Goal: Information Seeking & Learning: Stay updated

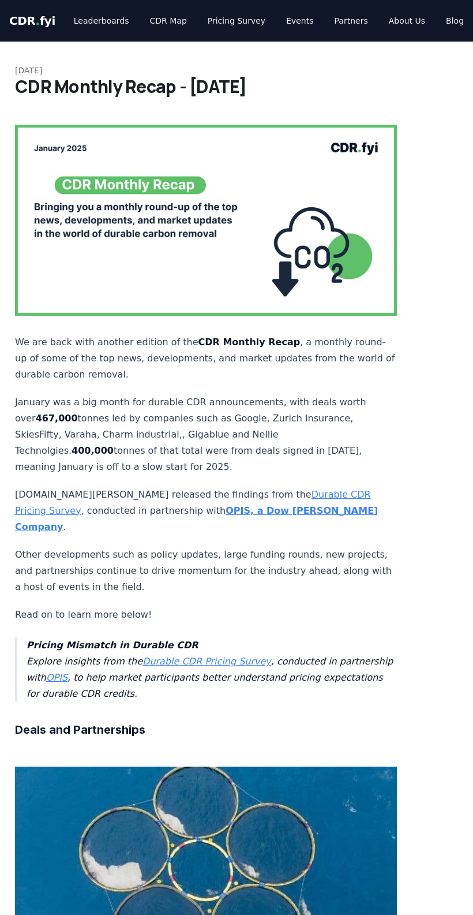
drag, startPoint x: 582, startPoint y: 0, endPoint x: 445, endPoint y: 394, distance: 416.9
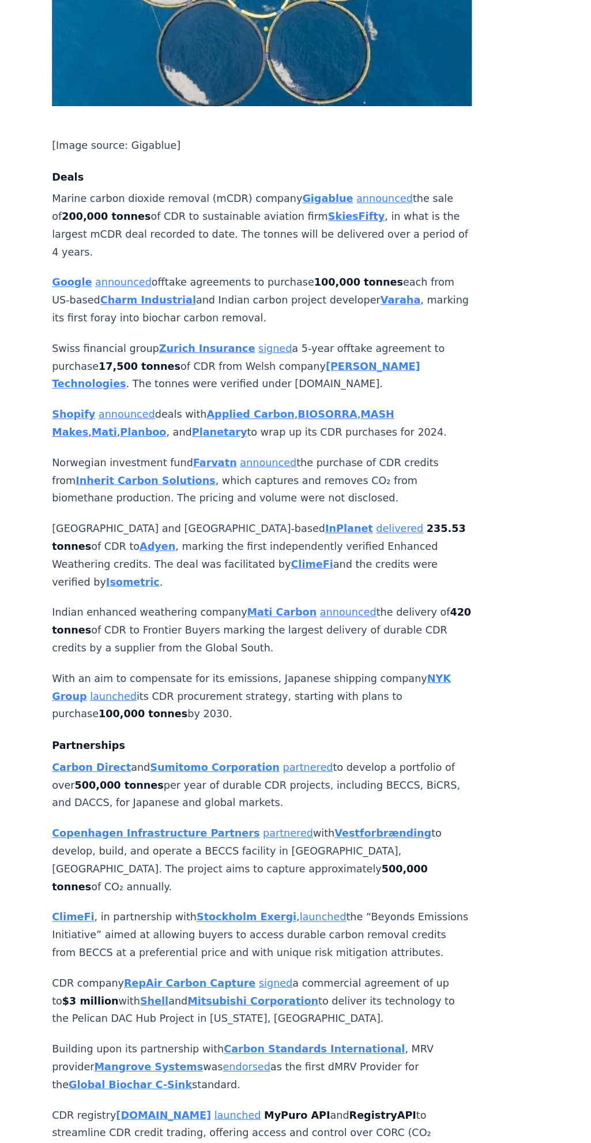
scroll to position [885, 0]
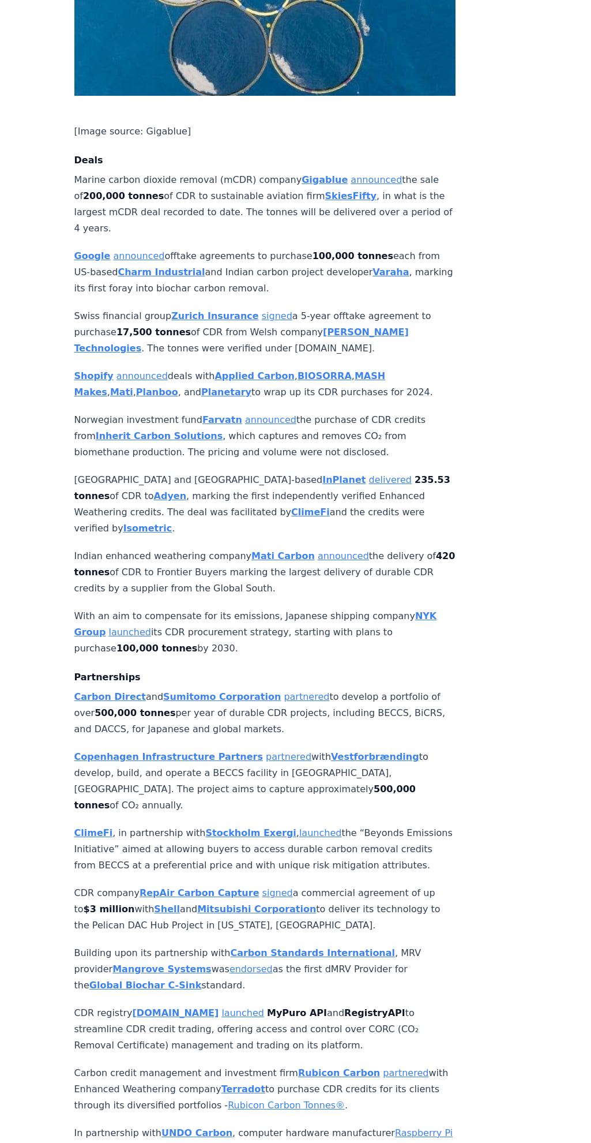
drag, startPoint x: 445, startPoint y: 0, endPoint x: 486, endPoint y: 427, distance: 429.0
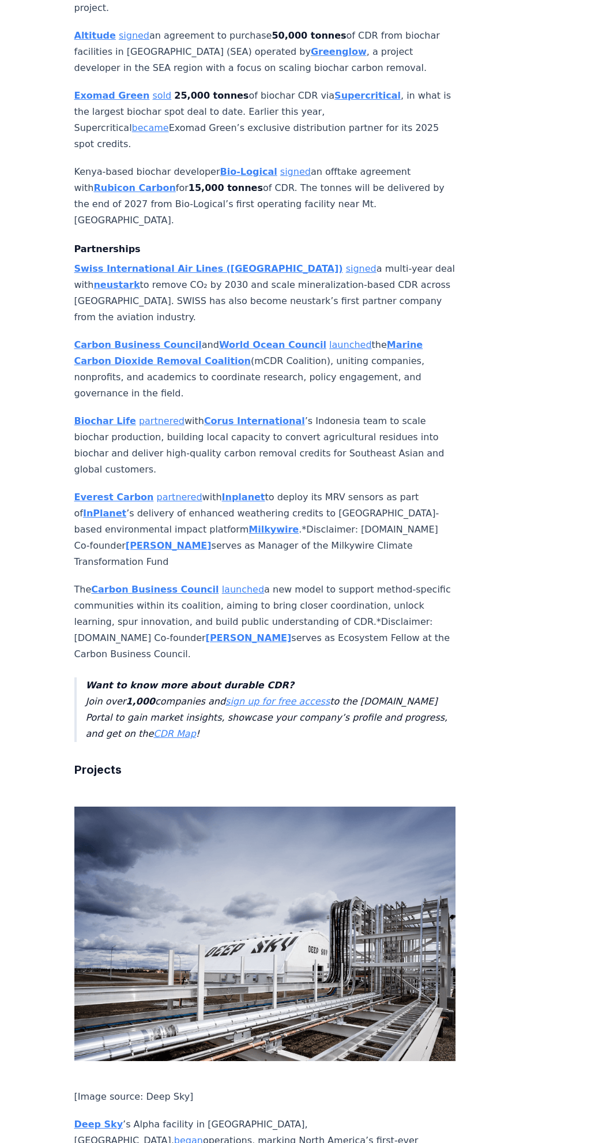
scroll to position [1038, 0]
click at [346, 263] on link "signed" at bounding box center [361, 268] width 31 height 11
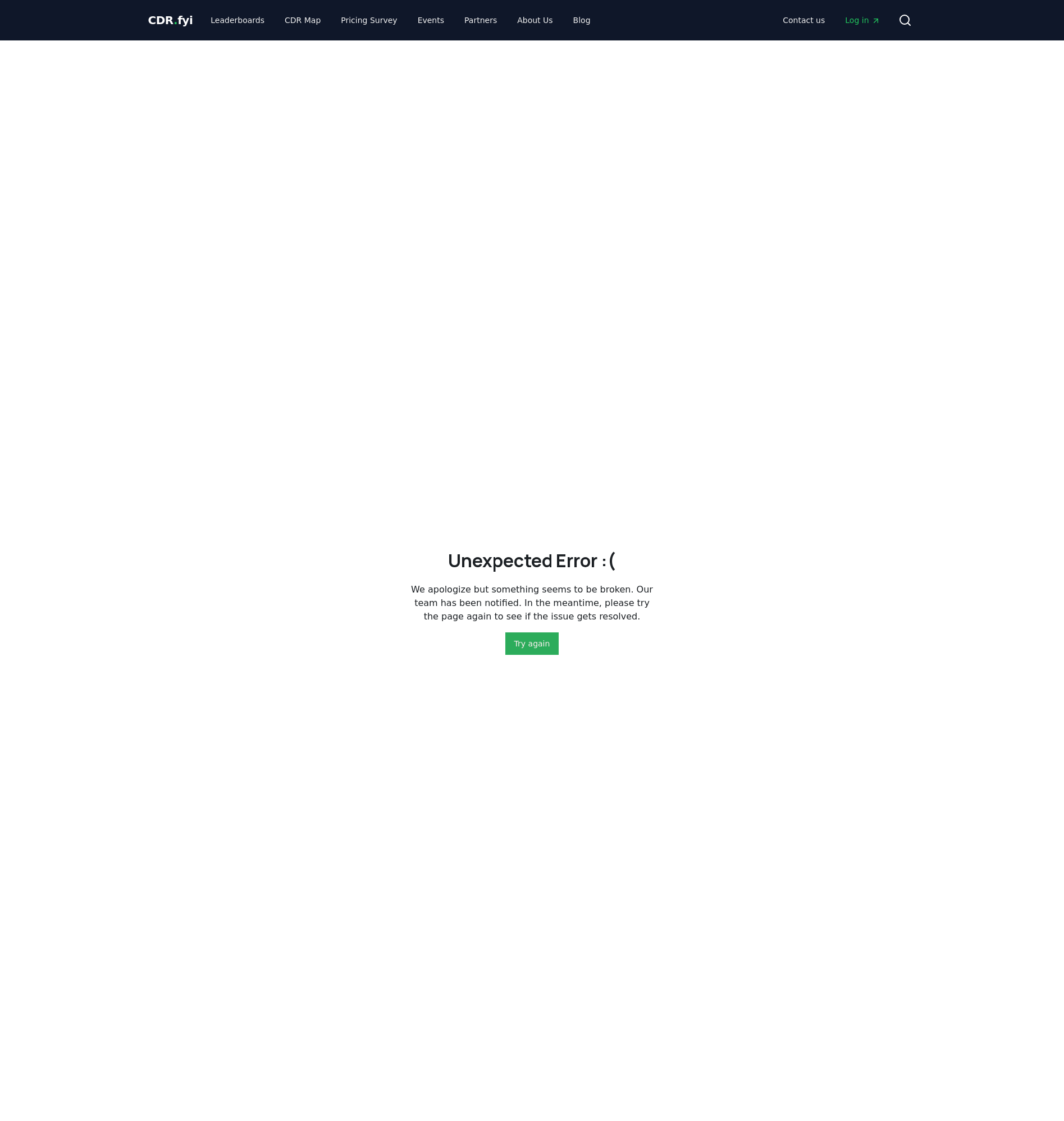
click at [530, 641] on button "Try again" at bounding box center [532, 643] width 54 height 22
click at [565, 14] on link "Blog" at bounding box center [582, 19] width 35 height 20
click at [565, 22] on link "Blog" at bounding box center [582, 19] width 35 height 20
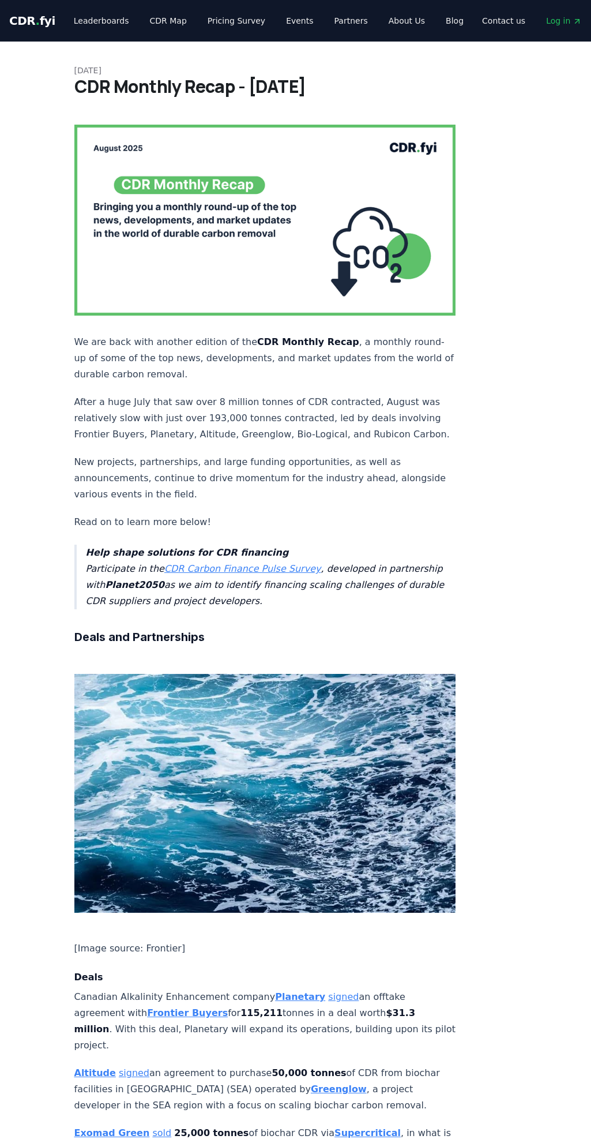
scroll to position [1038, 0]
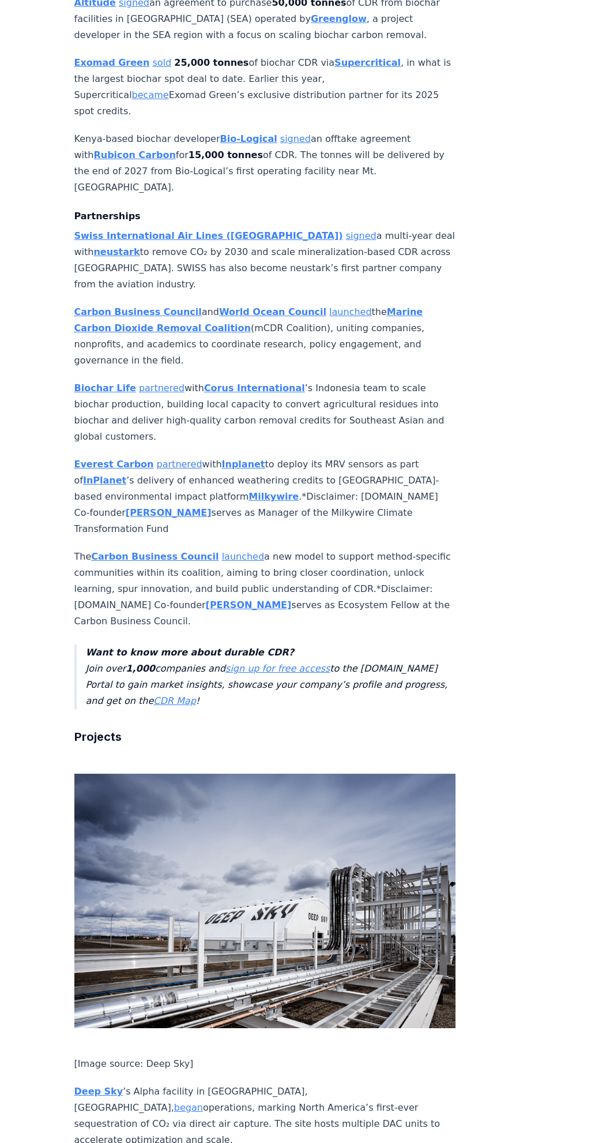
drag, startPoint x: 0, startPoint y: 0, endPoint x: 350, endPoint y: 263, distance: 437.2
click at [376, 304] on p "Carbon Business Council and World Ocean Council launched the Marine Carbon Diox…" at bounding box center [265, 336] width 382 height 65
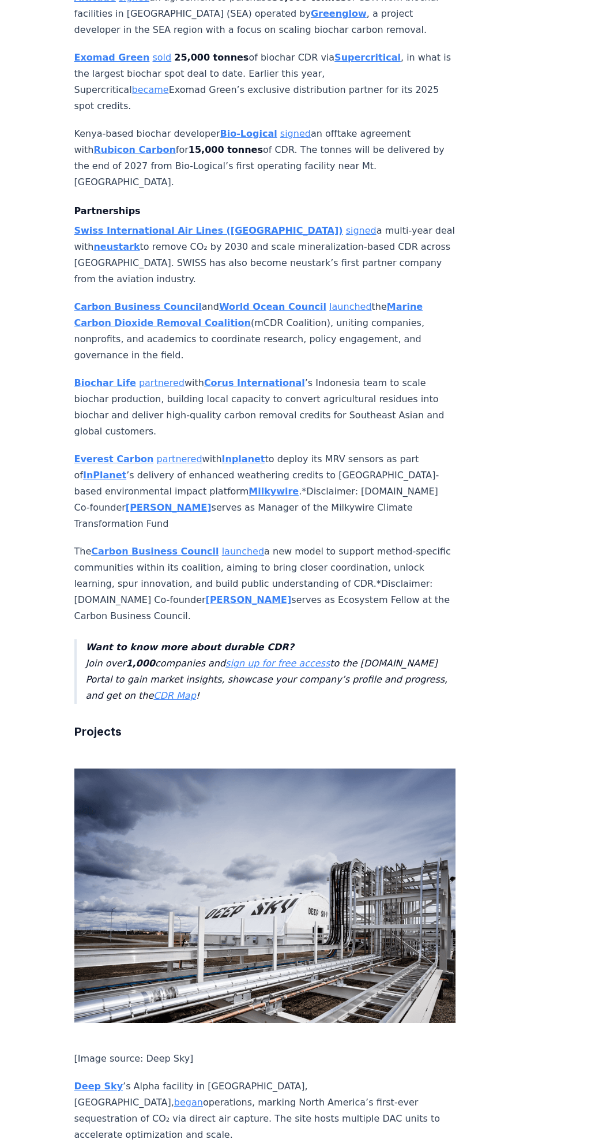
scroll to position [1096, 0]
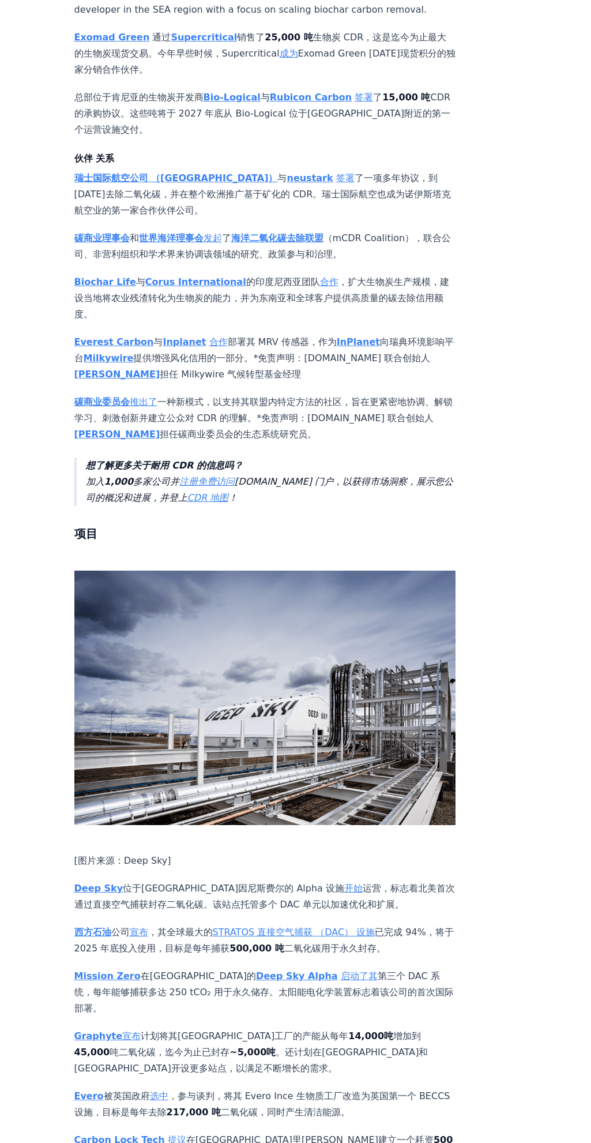
click at [218, 233] on link "发起" at bounding box center [213, 238] width 18 height 11
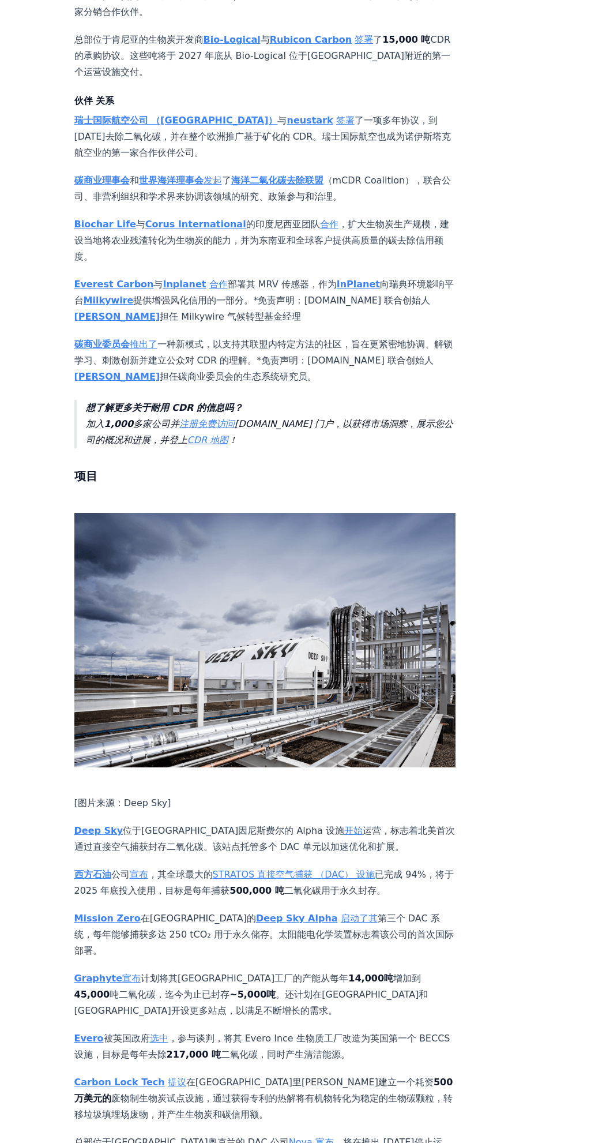
click at [320, 219] on link "合作" at bounding box center [329, 224] width 18 height 11
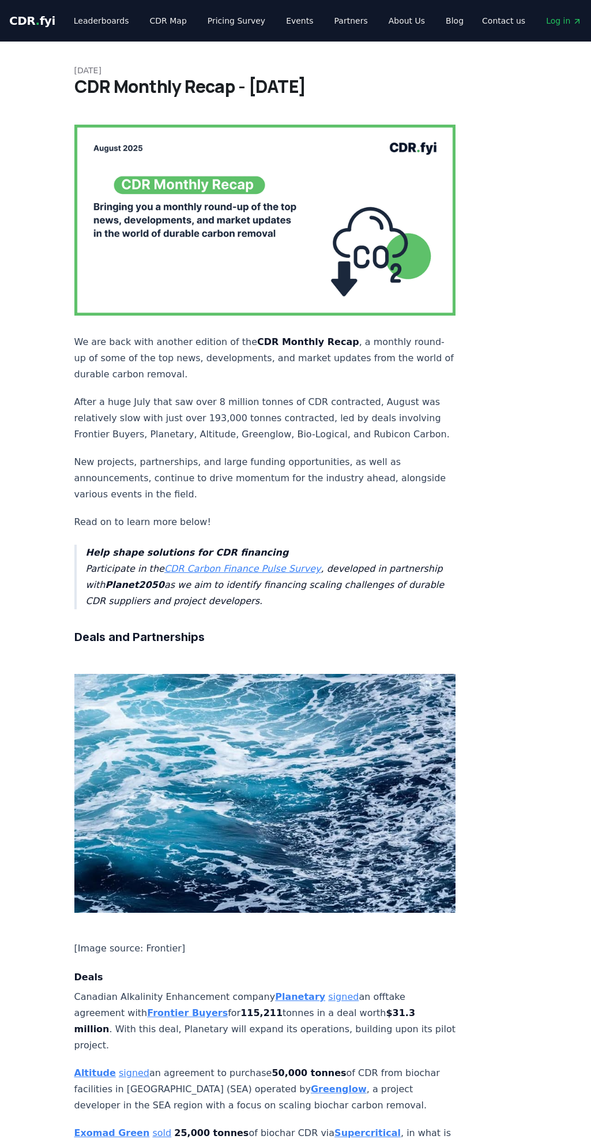
scroll to position [1152, 0]
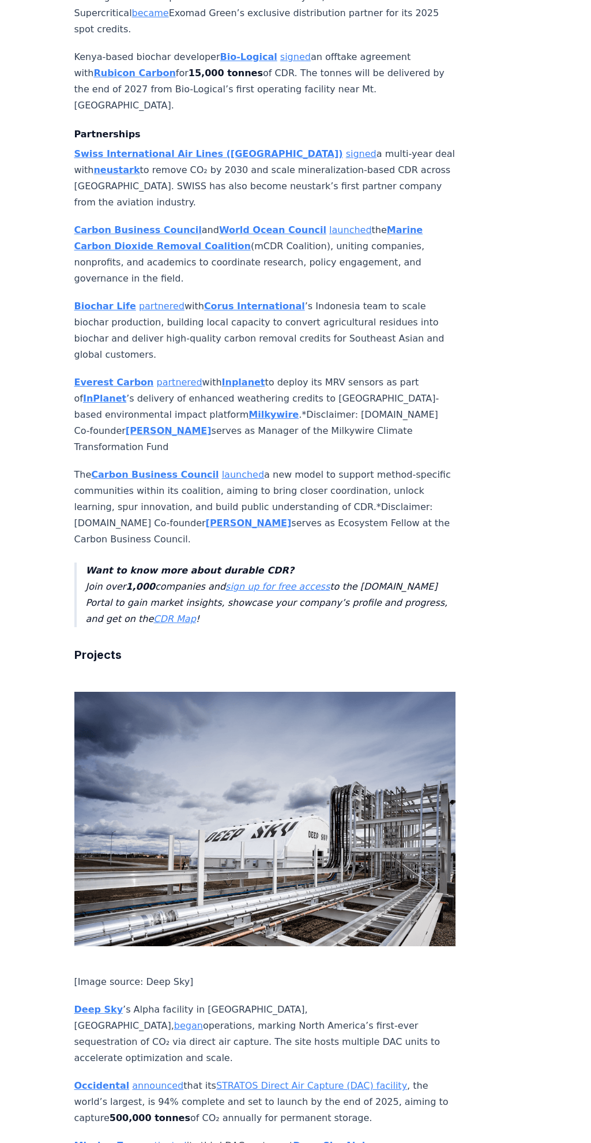
click at [212, 301] on strong "Corus International" at bounding box center [254, 306] width 101 height 11
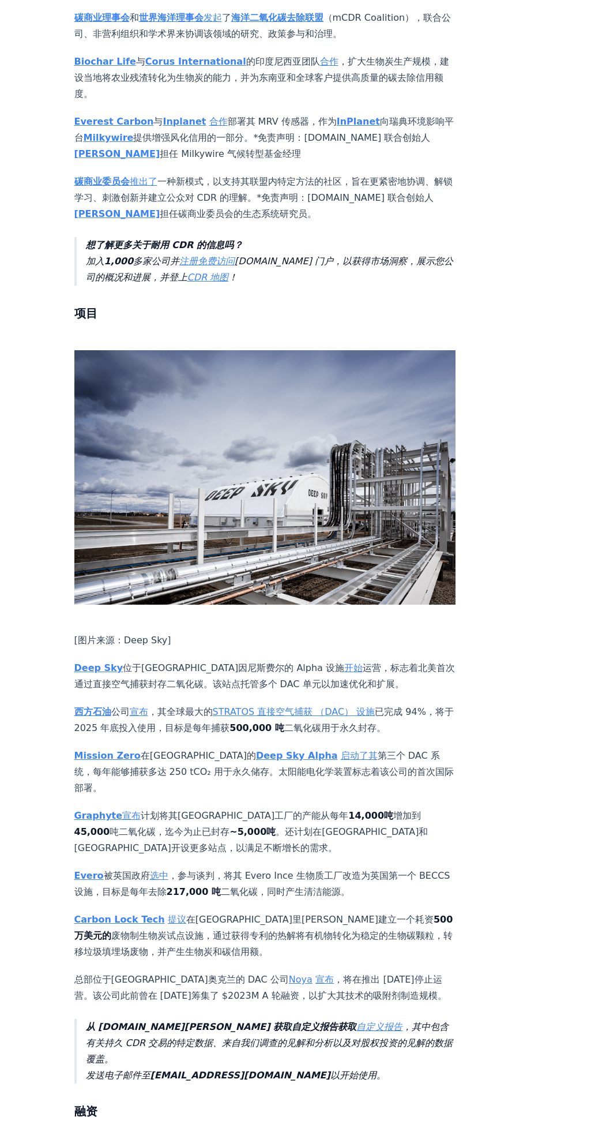
scroll to position [1375, 0]
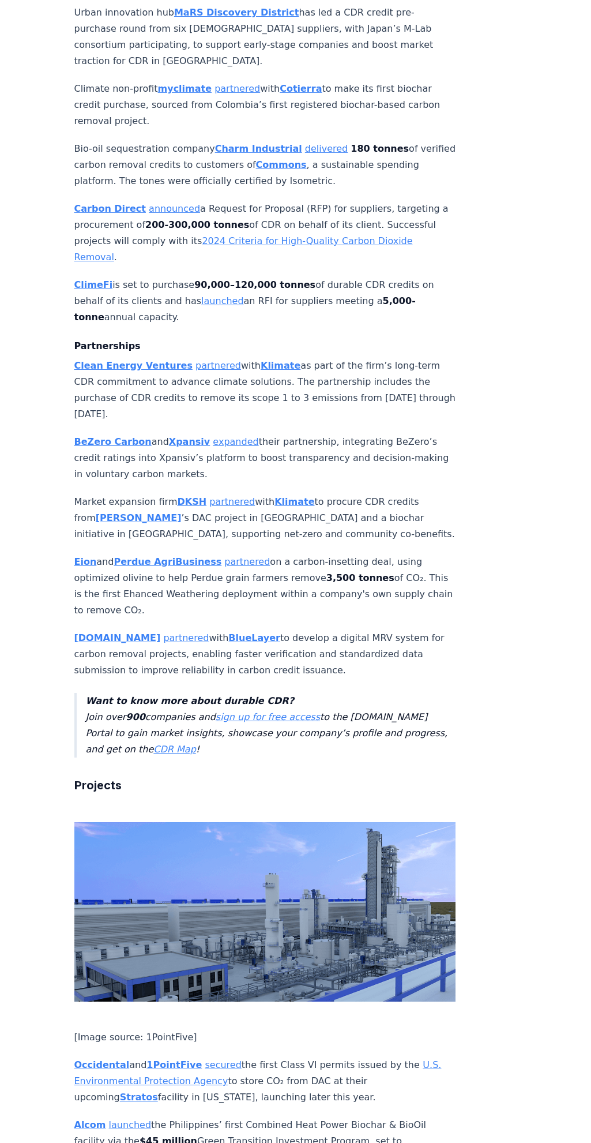
scroll to position [1904, 0]
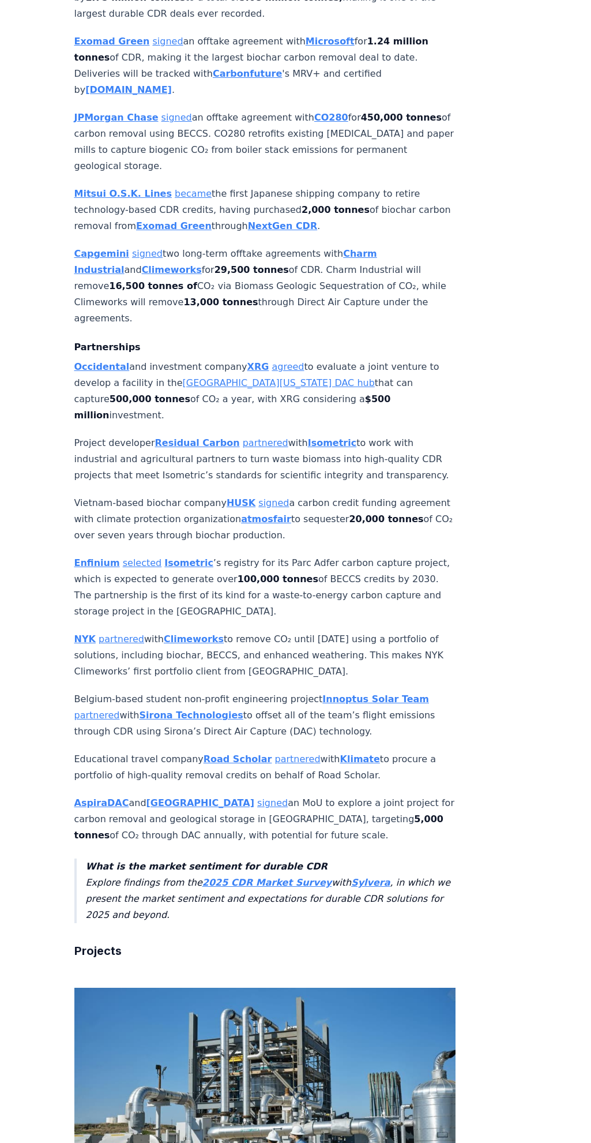
scroll to position [1212, 0]
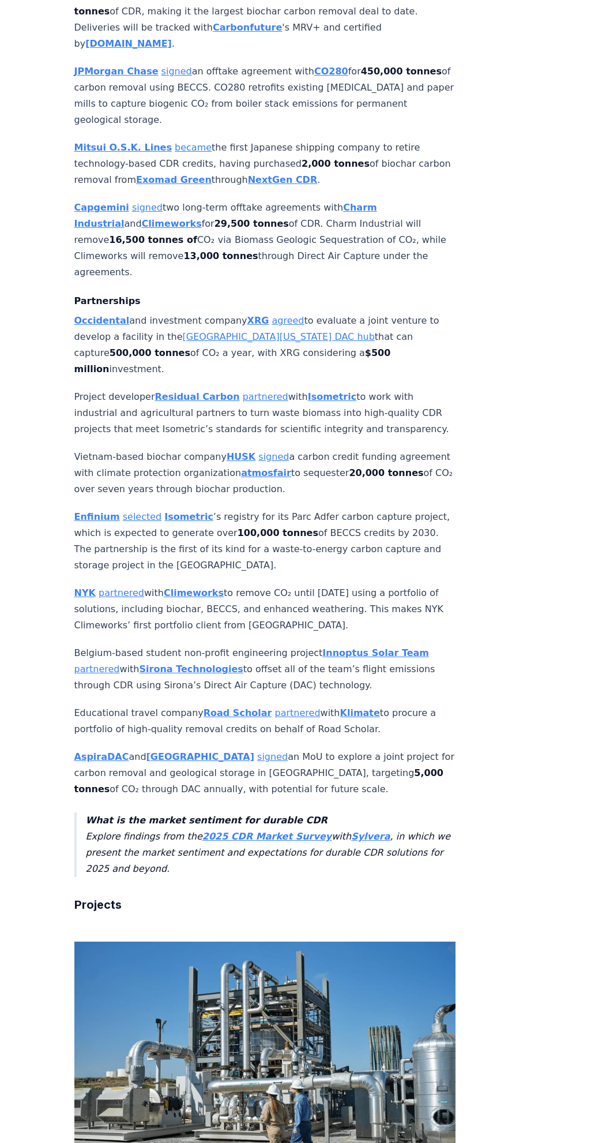
drag, startPoint x: 276, startPoint y: 263, endPoint x: 283, endPoint y: 257, distance: 9.0
click at [276, 315] on link "agreed" at bounding box center [288, 320] width 32 height 11
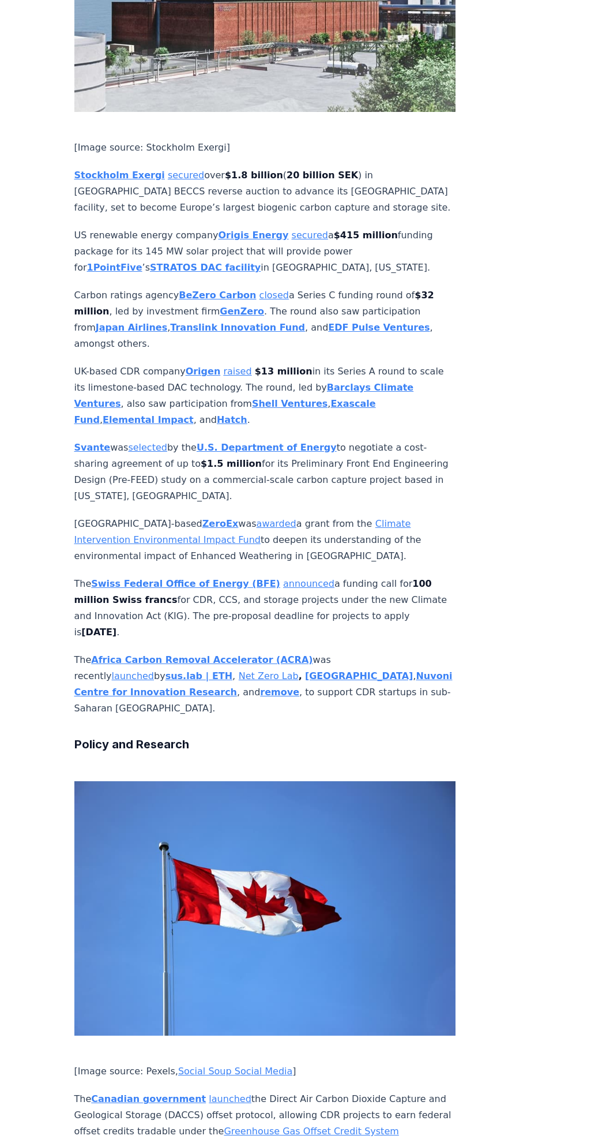
scroll to position [2827, 0]
